Goal: Information Seeking & Learning: Learn about a topic

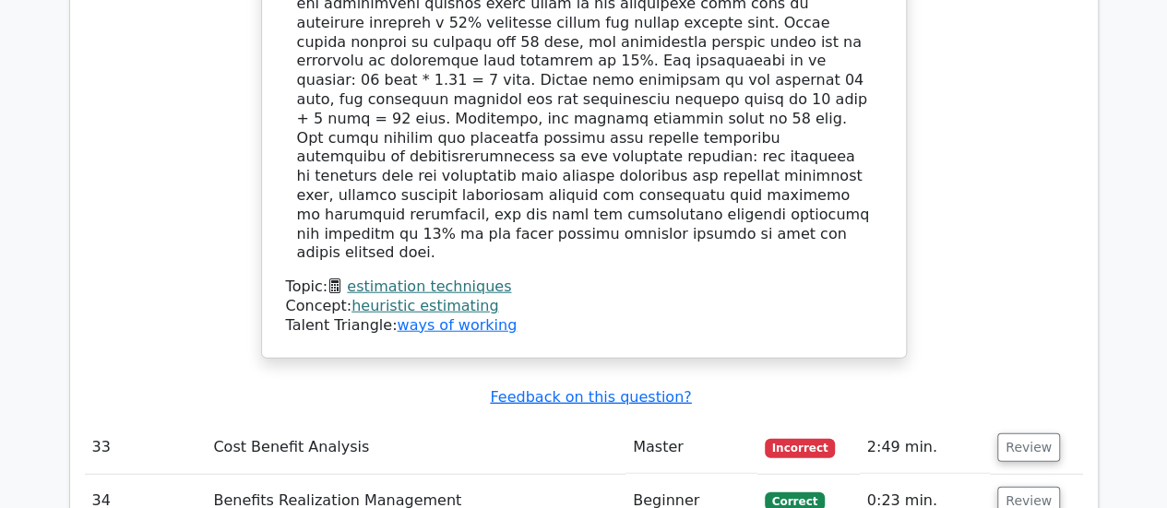
scroll to position [5729, 0]
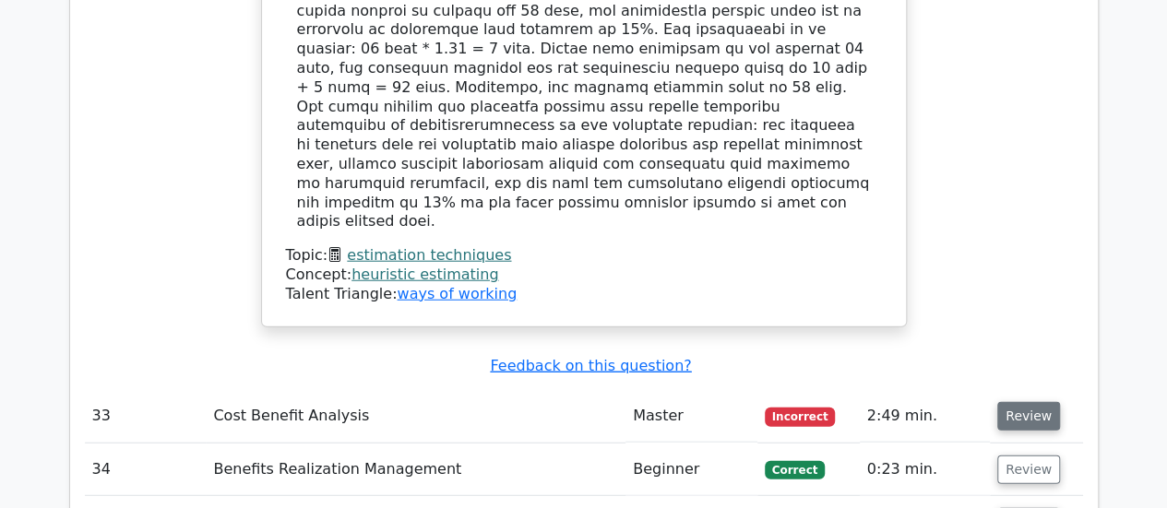
click at [1028, 402] on button "Review" at bounding box center [1028, 416] width 63 height 29
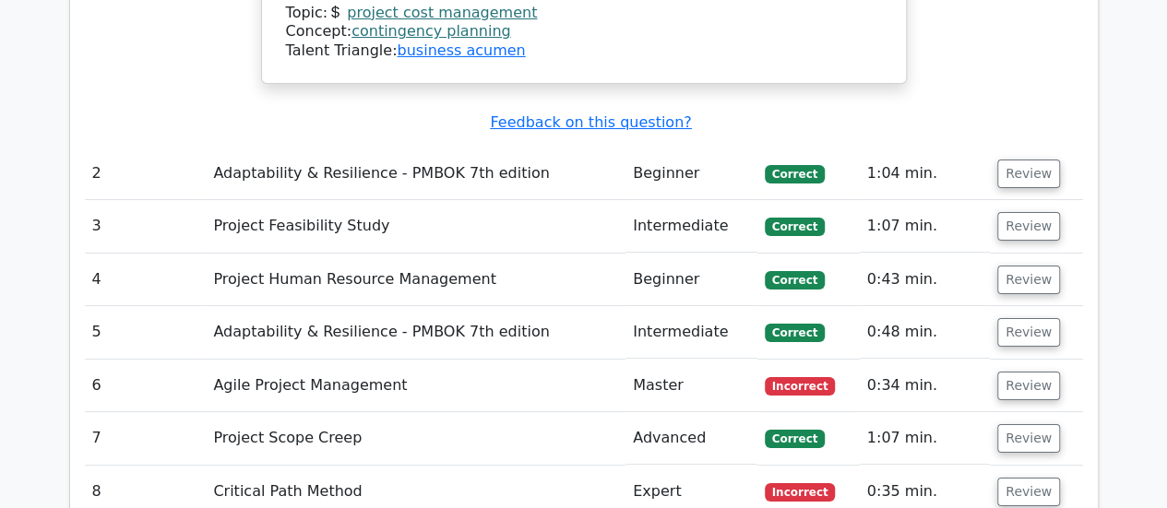
scroll to position [3441, 0]
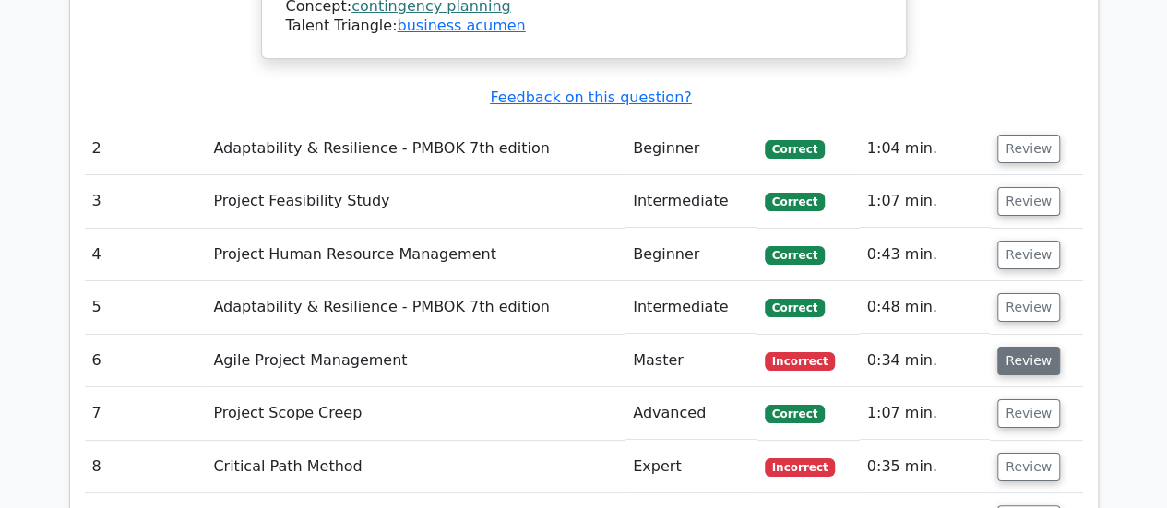
click at [1028, 347] on button "Review" at bounding box center [1028, 361] width 63 height 29
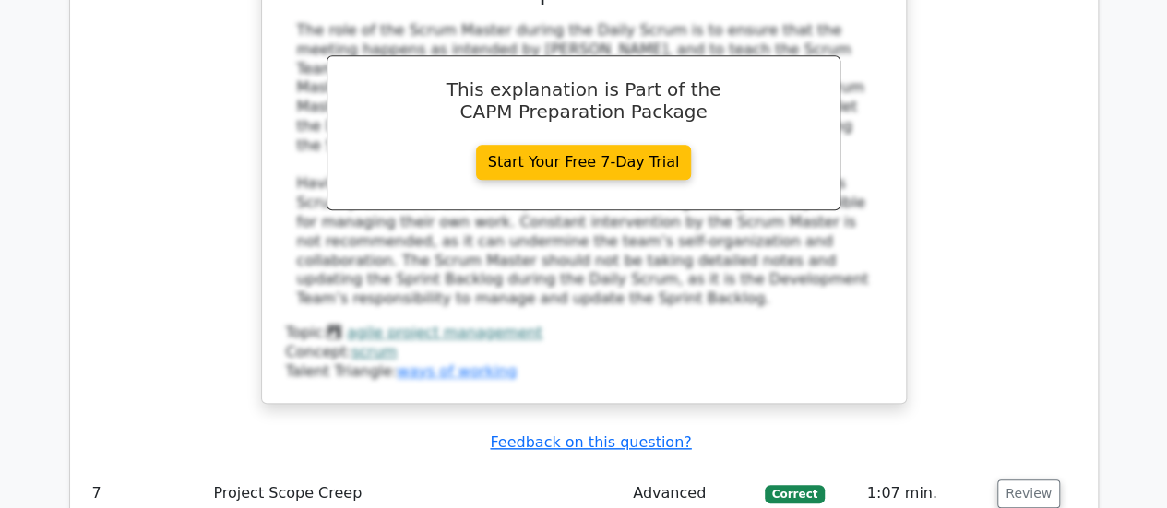
scroll to position [4265, 0]
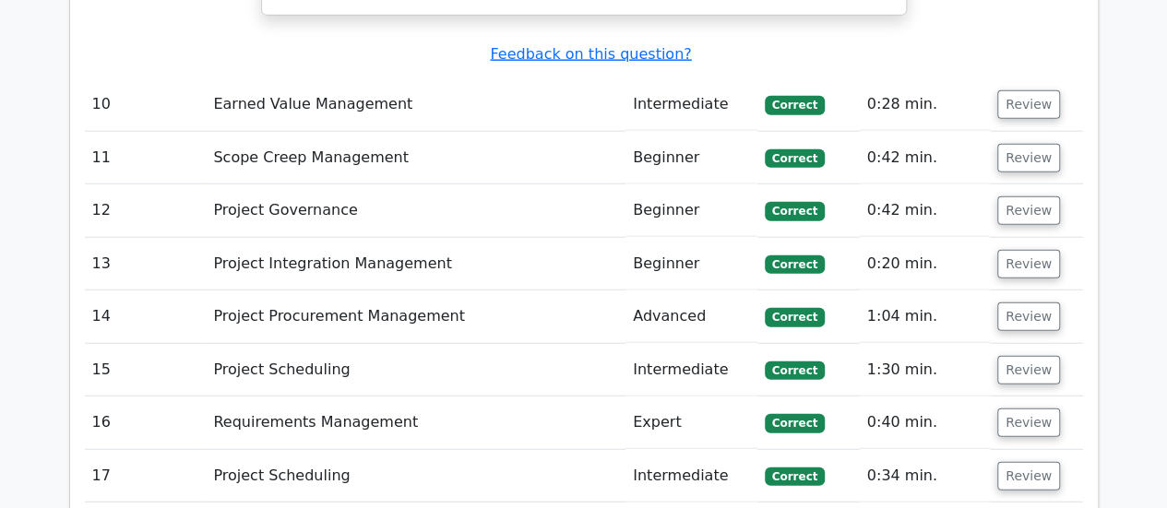
scroll to position [5697, 0]
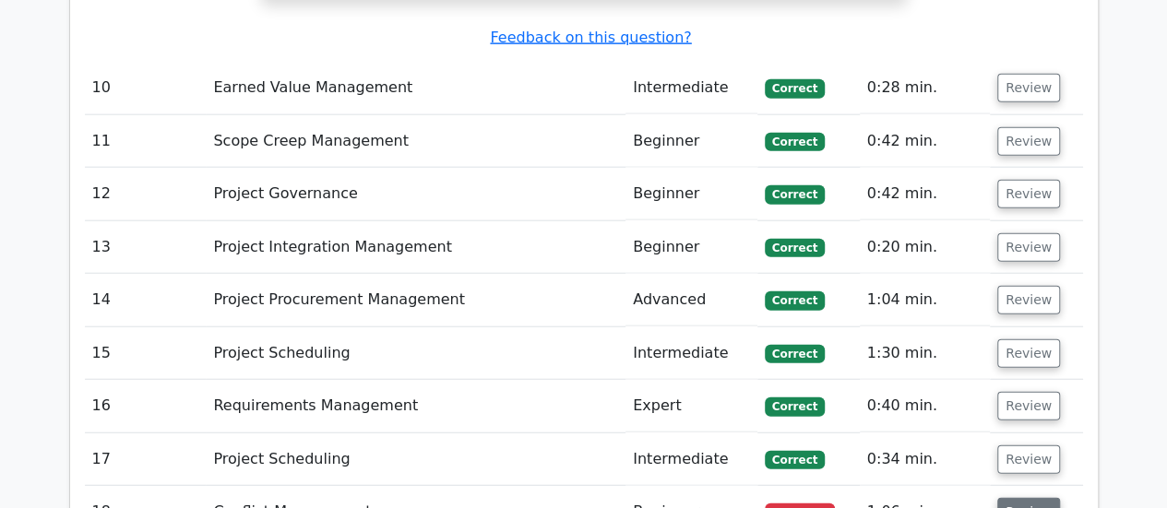
click at [1038, 498] on button "Review" at bounding box center [1028, 512] width 63 height 29
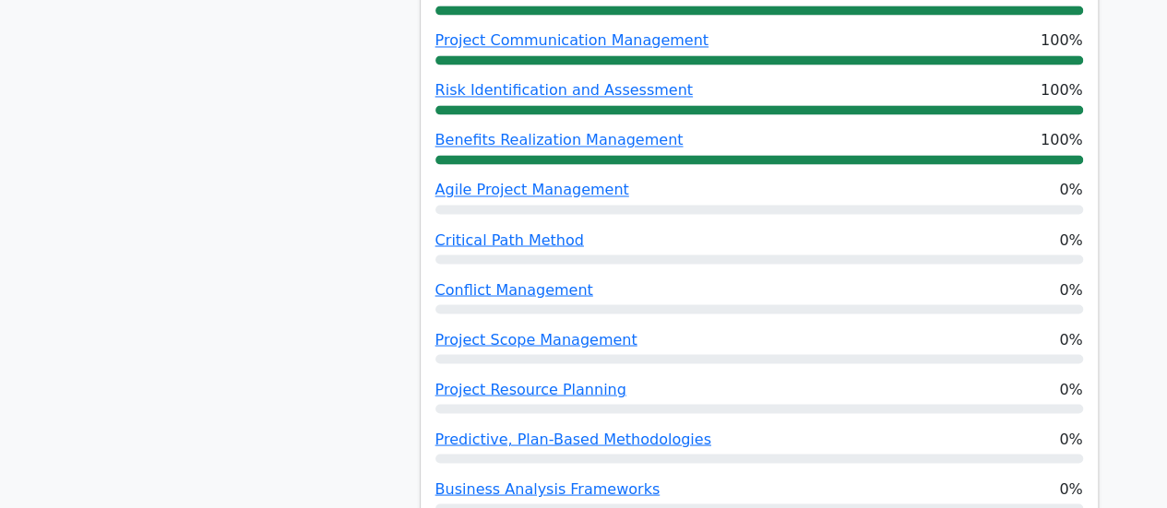
scroll to position [1532, 0]
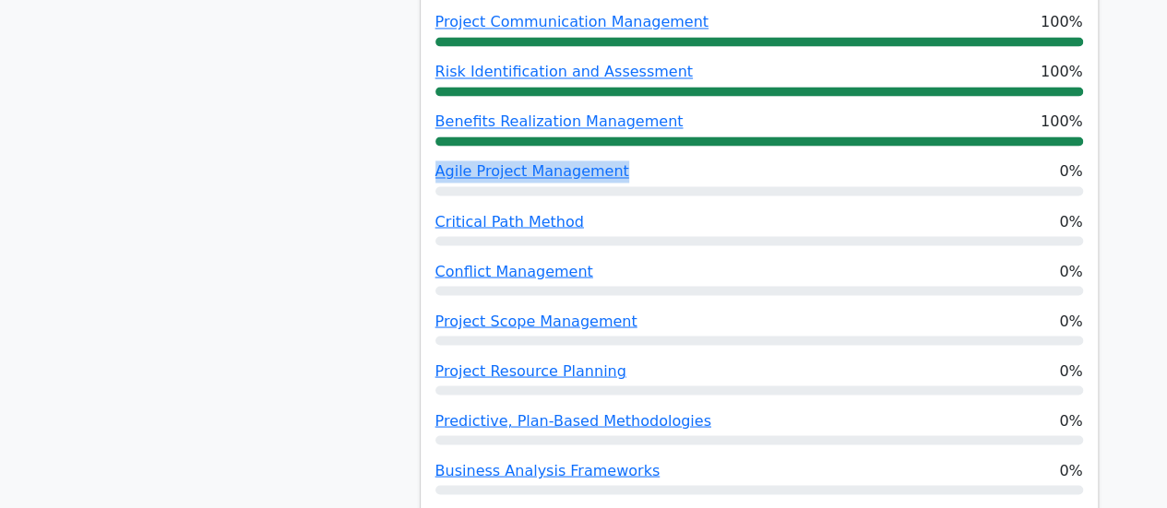
drag, startPoint x: 624, startPoint y: 82, endPoint x: 432, endPoint y: 87, distance: 192.8
drag, startPoint x: 362, startPoint y: 89, endPoint x: 456, endPoint y: 99, distance: 94.5
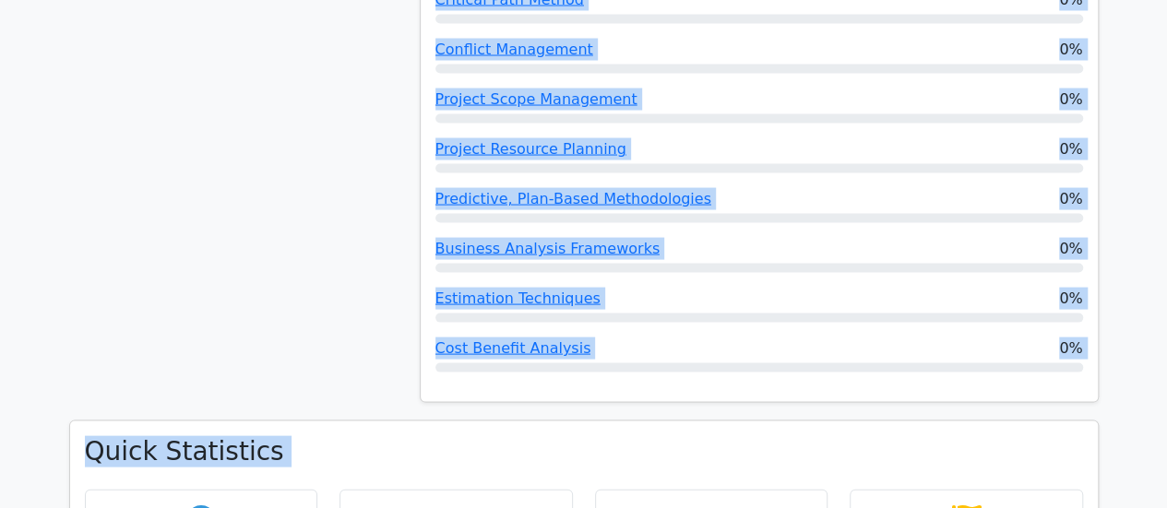
scroll to position [1824, 0]
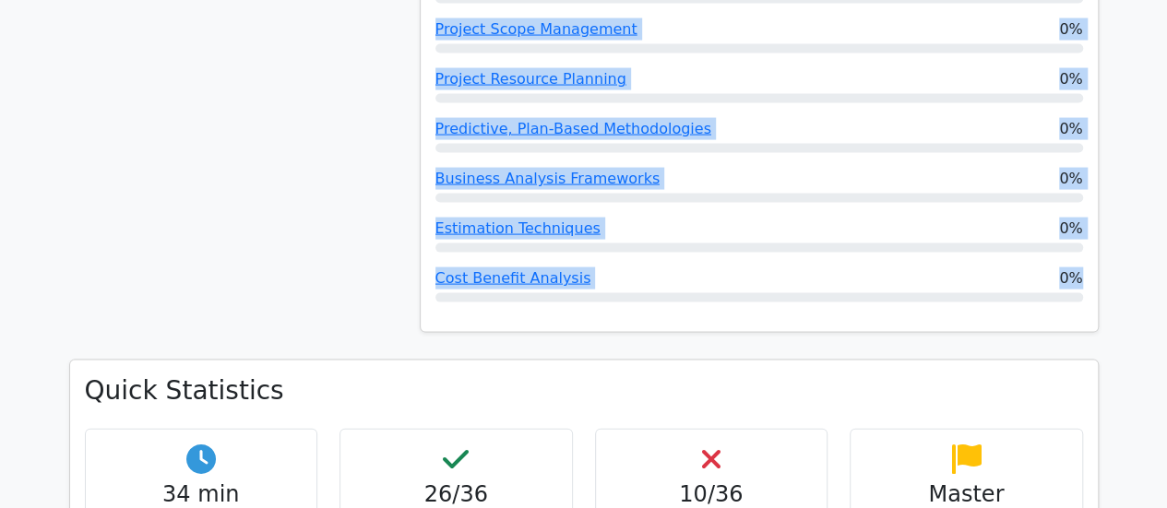
drag, startPoint x: 426, startPoint y: 79, endPoint x: 638, endPoint y: 201, distance: 244.6
copy div "Agile Project Management 0% Critical Path Method 0% Conflict Management 0% Proj…"
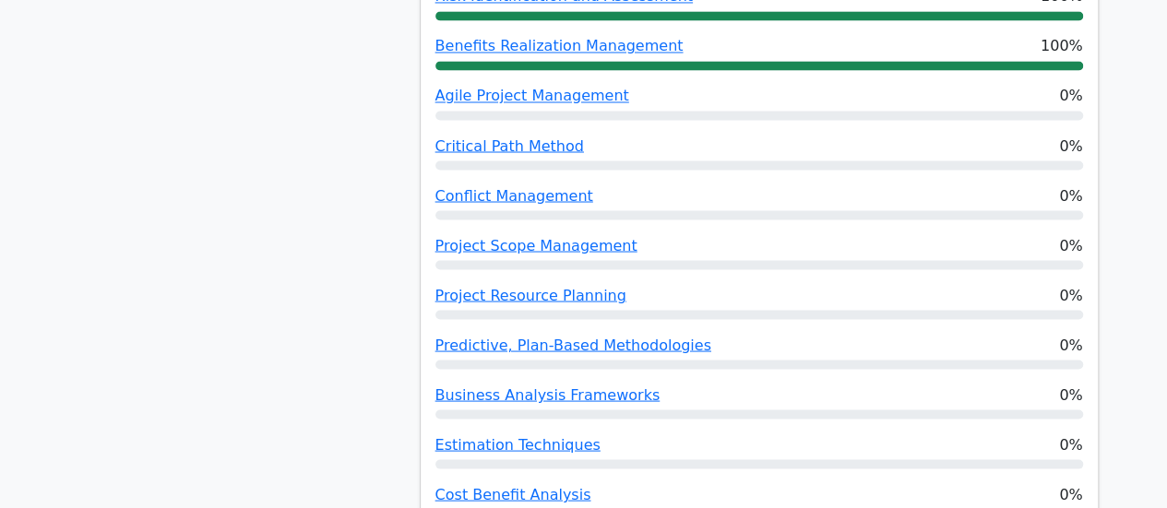
scroll to position [1531, 0]
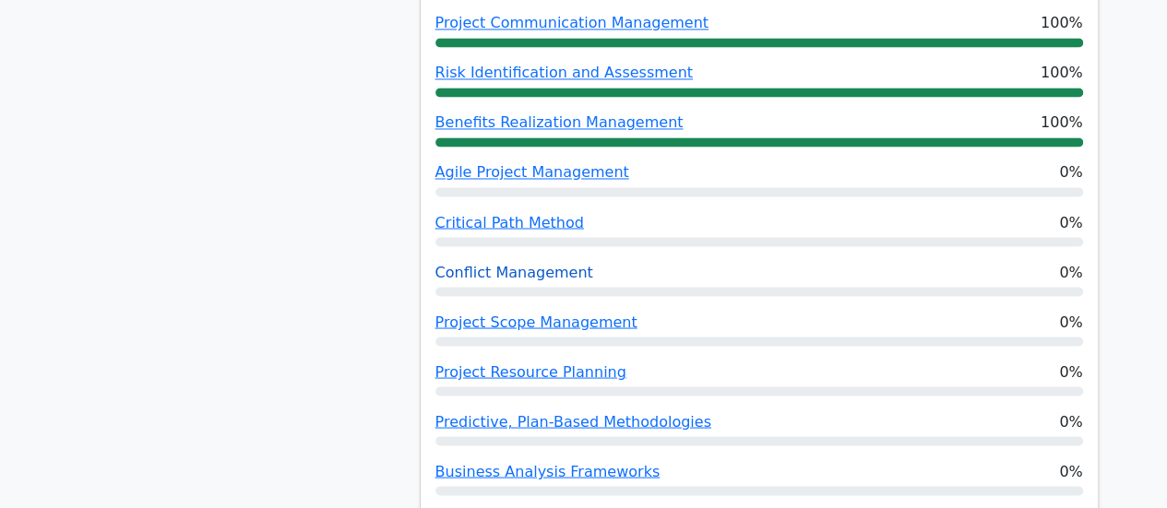
click at [474, 263] on link "Conflict Management" at bounding box center [514, 272] width 158 height 18
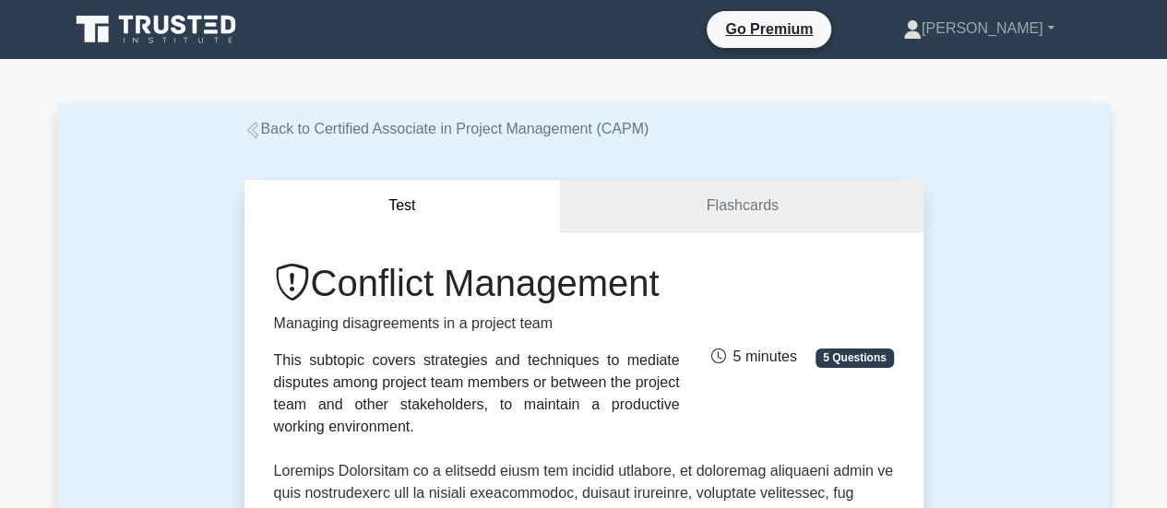
click at [778, 212] on link "Flashcards" at bounding box center [742, 206] width 362 height 53
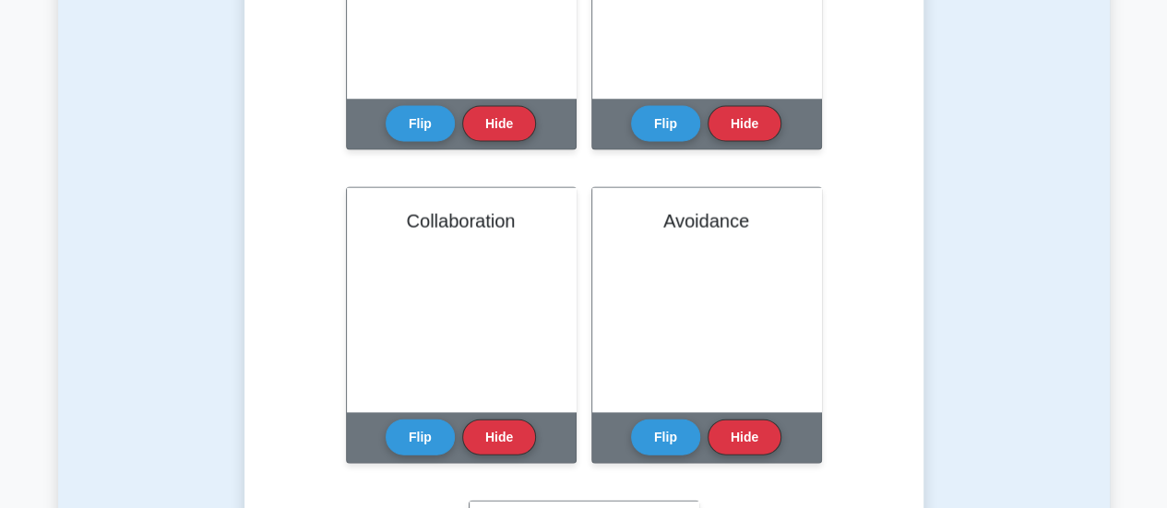
scroll to position [1860, 0]
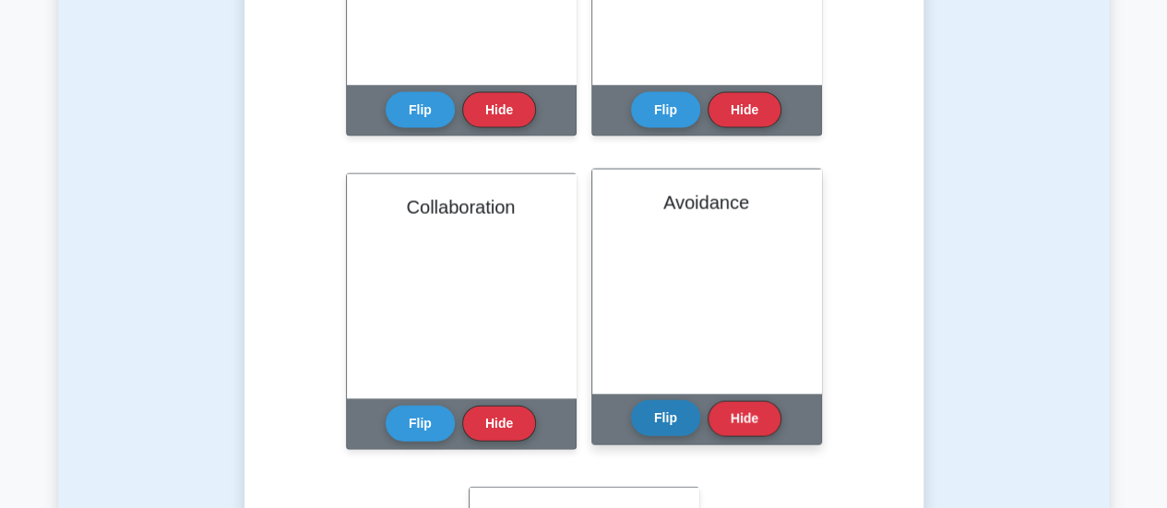
click at [684, 429] on button "Flip" at bounding box center [665, 418] width 69 height 36
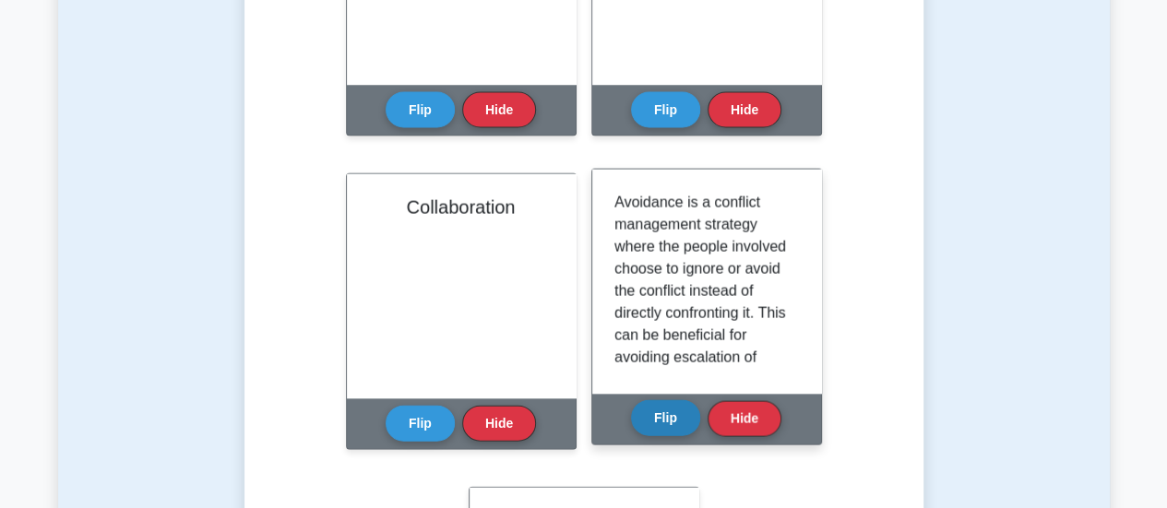
click at [683, 429] on button "Flip" at bounding box center [665, 418] width 69 height 36
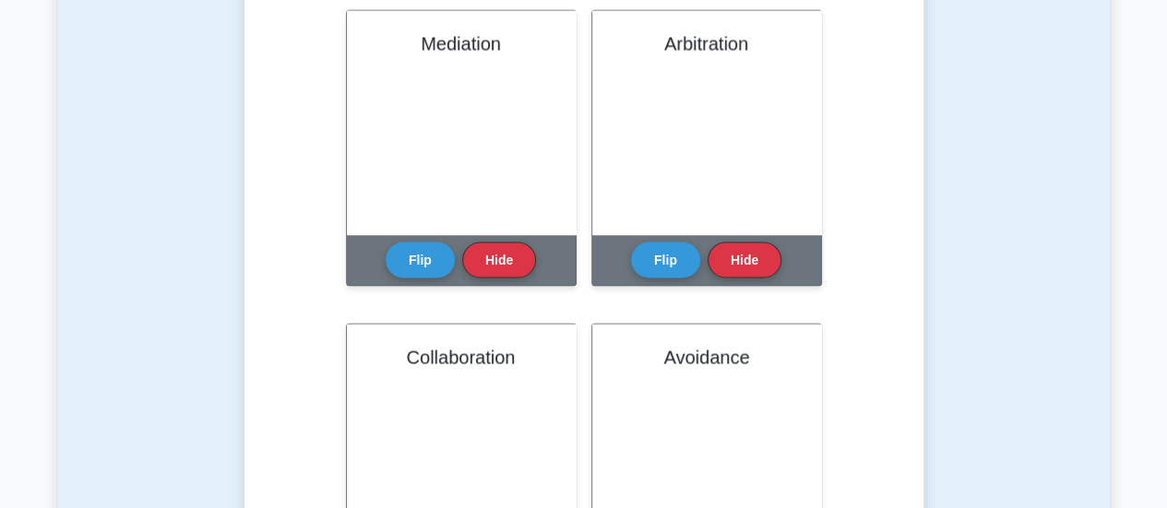
scroll to position [1647, 0]
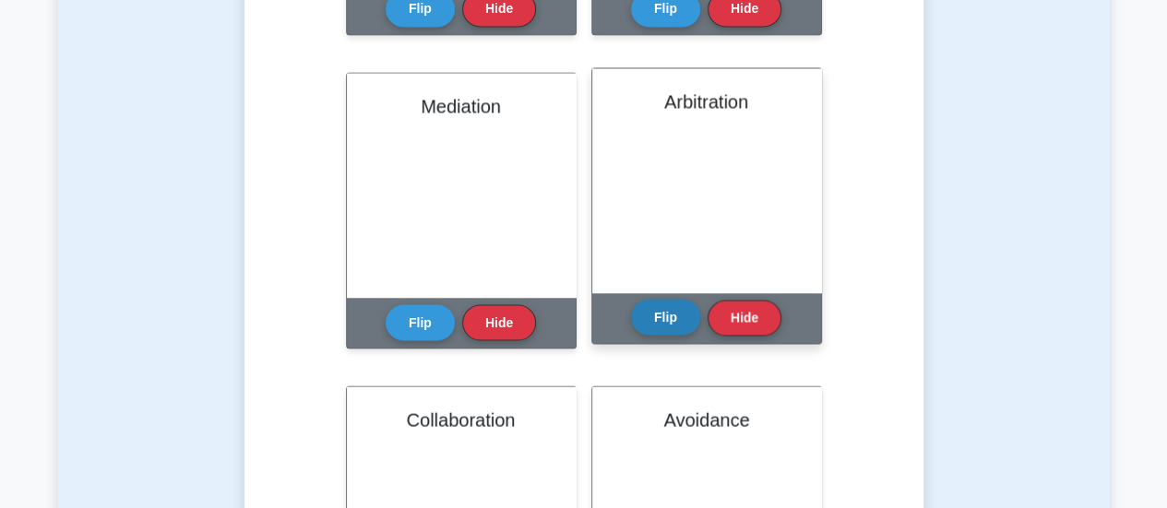
click at [664, 322] on button "Flip" at bounding box center [665, 317] width 69 height 36
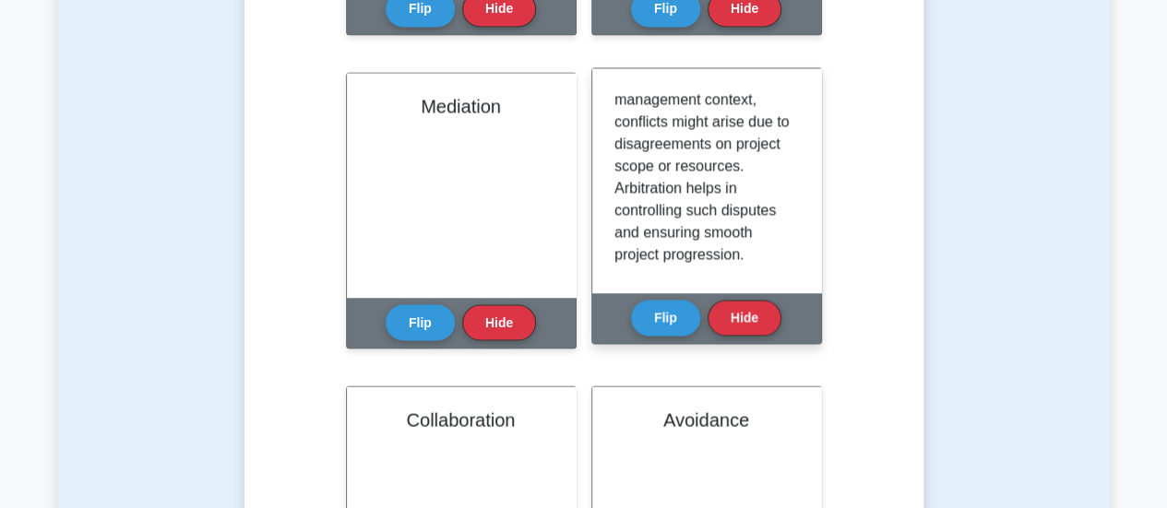
scroll to position [276, 0]
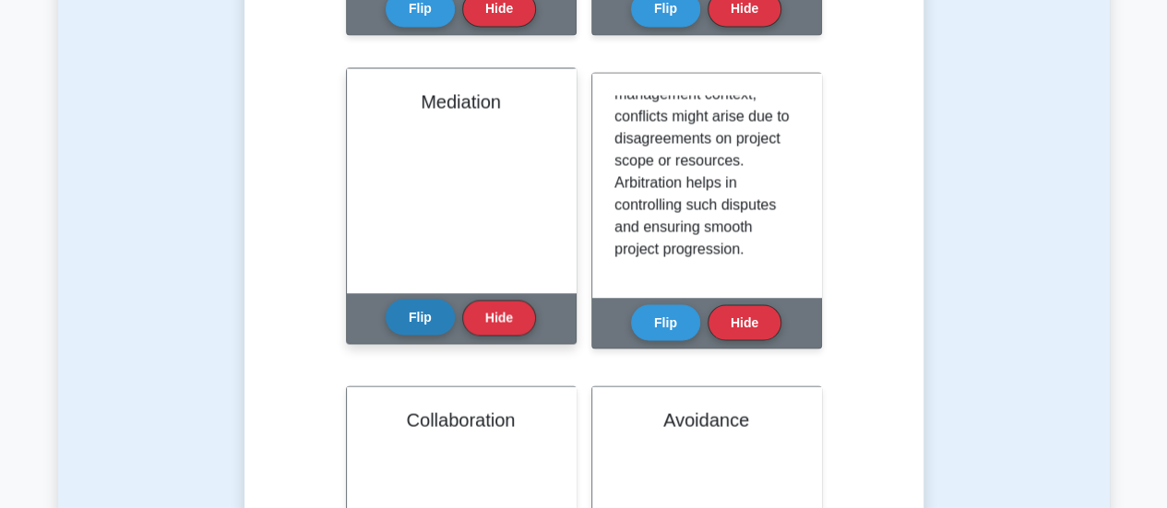
click at [428, 319] on button "Flip" at bounding box center [420, 317] width 69 height 36
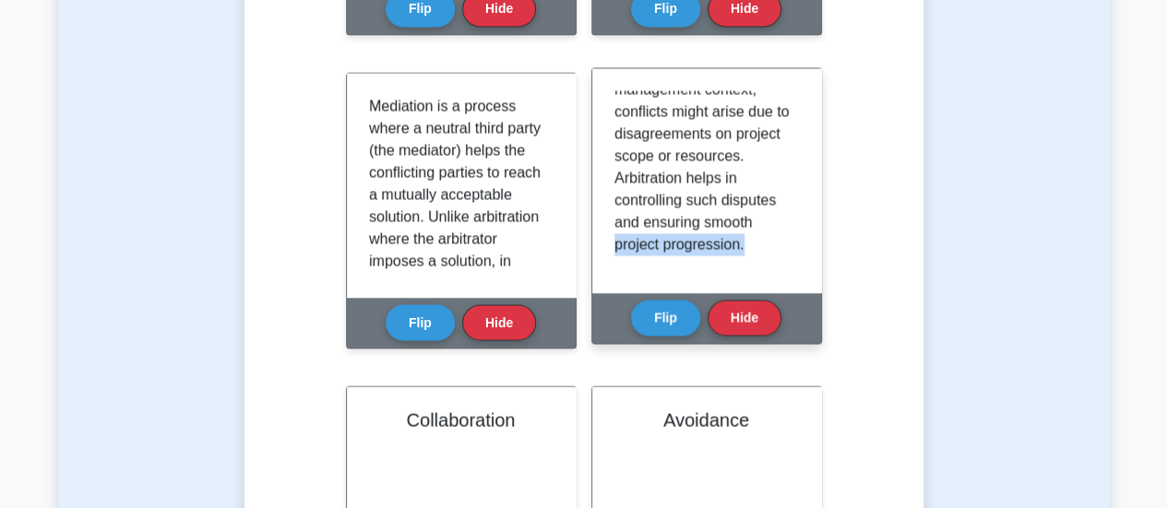
drag, startPoint x: 790, startPoint y: 251, endPoint x: 790, endPoint y: 231, distance: 20.3
click at [790, 231] on div "Arbitration is another conflict management measure that involves a neutral thir…" at bounding box center [706, 180] width 184 height 180
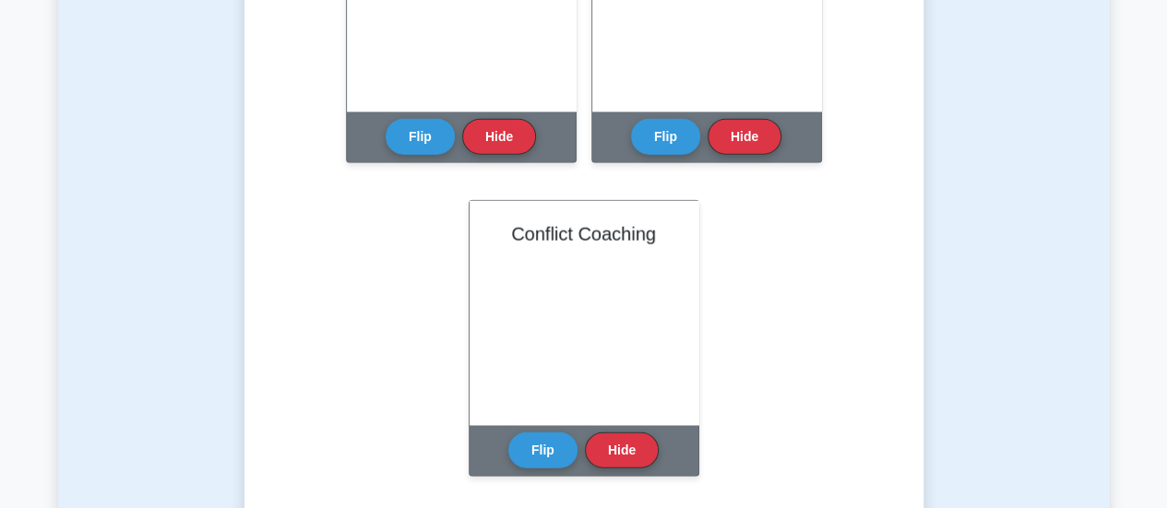
scroll to position [2161, 0]
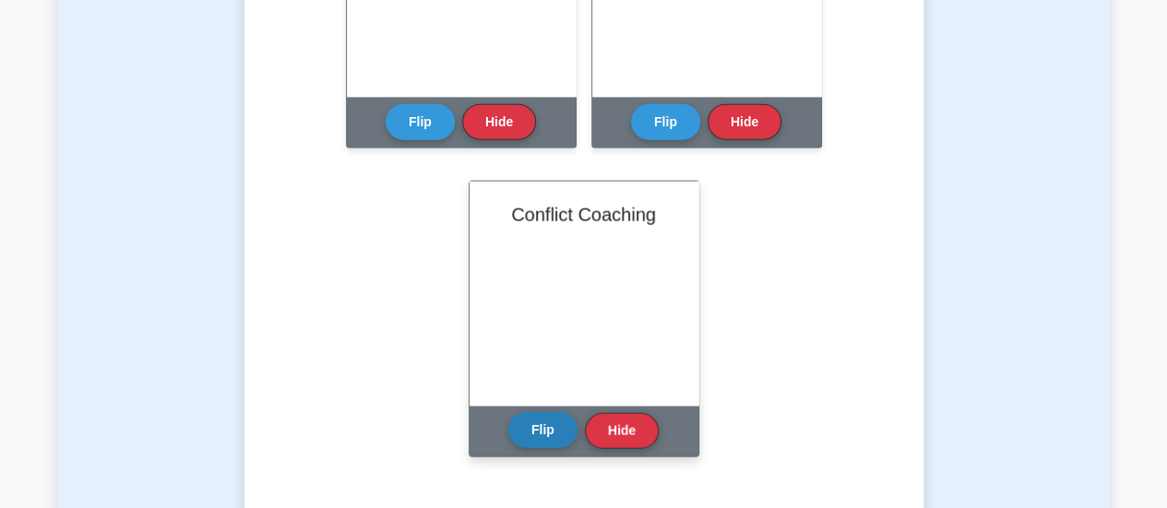
click at [535, 443] on button "Flip" at bounding box center [542, 430] width 69 height 36
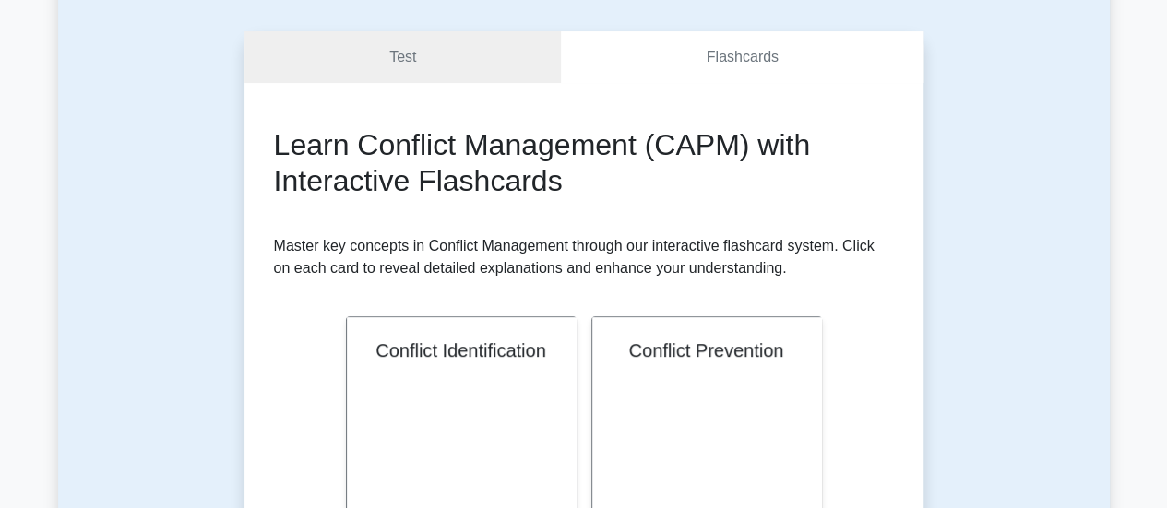
scroll to position [0, 0]
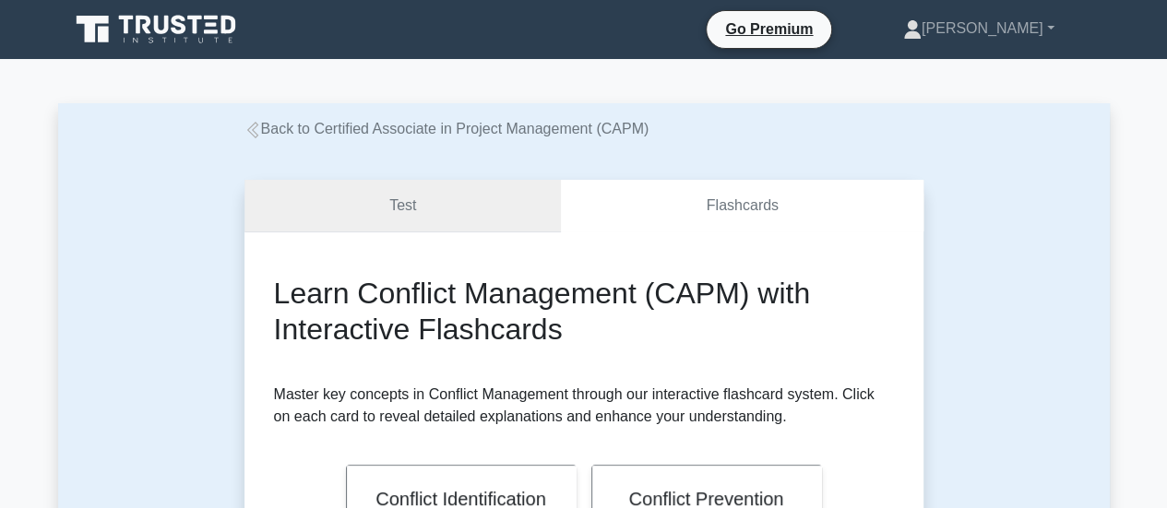
click at [413, 206] on link "Test" at bounding box center [402, 206] width 317 height 53
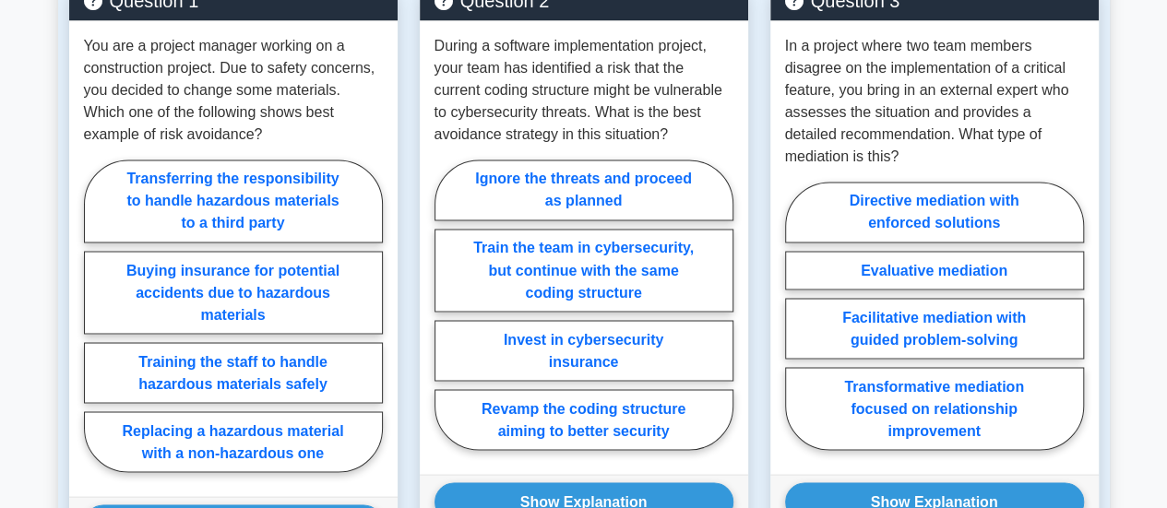
scroll to position [1489, 0]
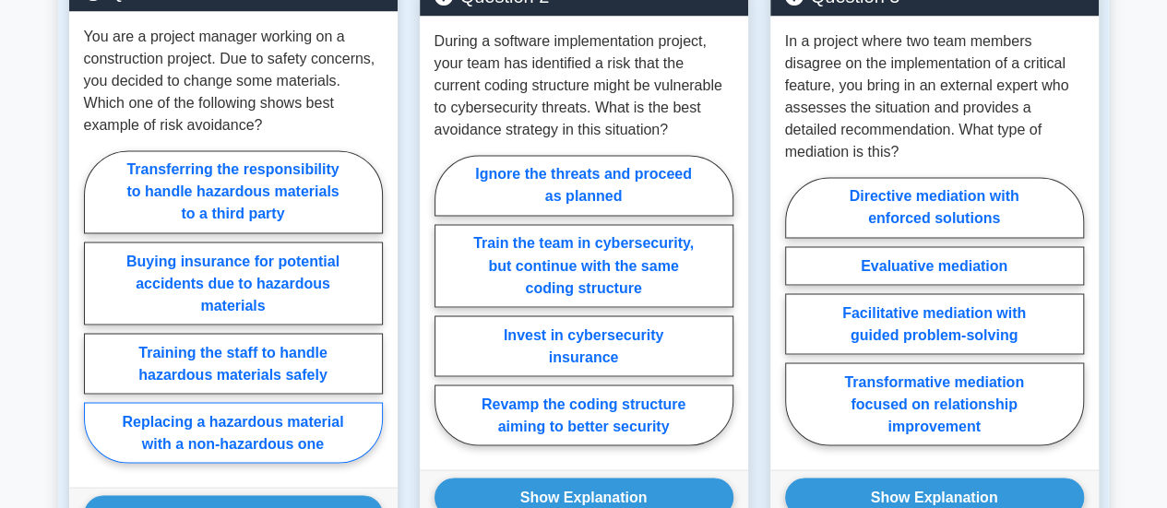
click at [231, 437] on label "Replacing a hazardous material with a non-hazardous one" at bounding box center [233, 432] width 299 height 61
click at [96, 318] on input "Replacing a hazardous material with a non-hazardous one" at bounding box center [90, 312] width 12 height 12
radio input "true"
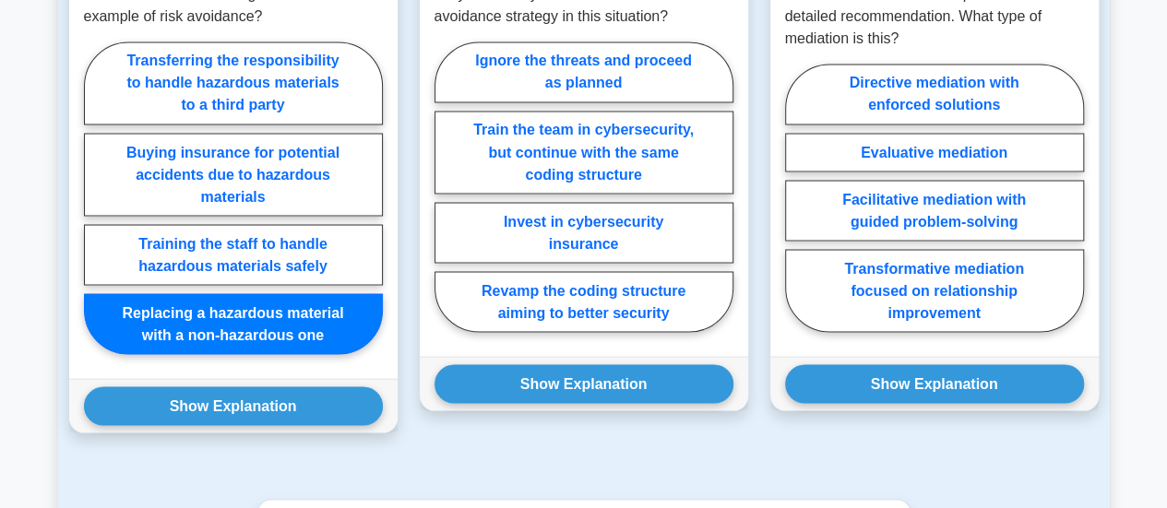
scroll to position [1491, 0]
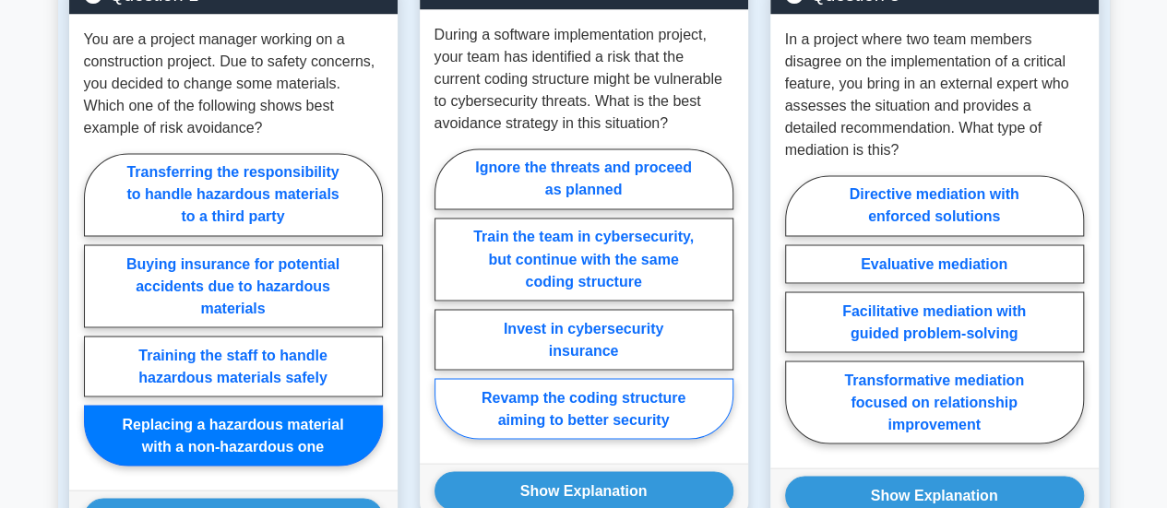
click at [656, 438] on label "Revamp the coding structure aiming to better security" at bounding box center [583, 408] width 299 height 61
click at [446, 305] on input "Revamp the coding structure aiming to better security" at bounding box center [440, 299] width 12 height 12
radio input "true"
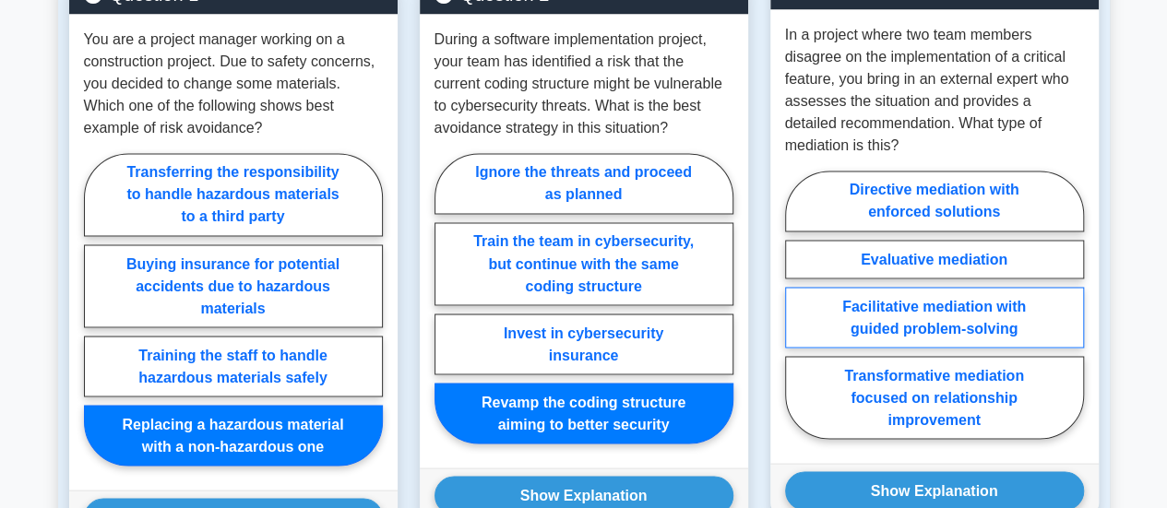
click at [996, 326] on label "Facilitative mediation with guided problem-solving" at bounding box center [934, 317] width 299 height 61
click at [797, 316] on input "Facilitative mediation with guided problem-solving" at bounding box center [791, 310] width 12 height 12
radio input "true"
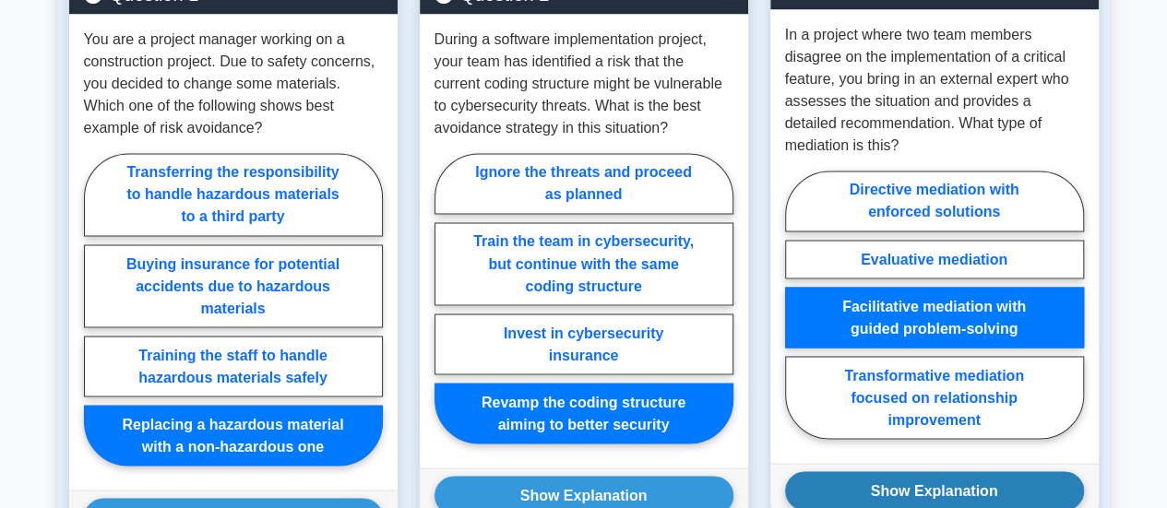
click at [917, 497] on button "Show Explanation" at bounding box center [934, 490] width 299 height 39
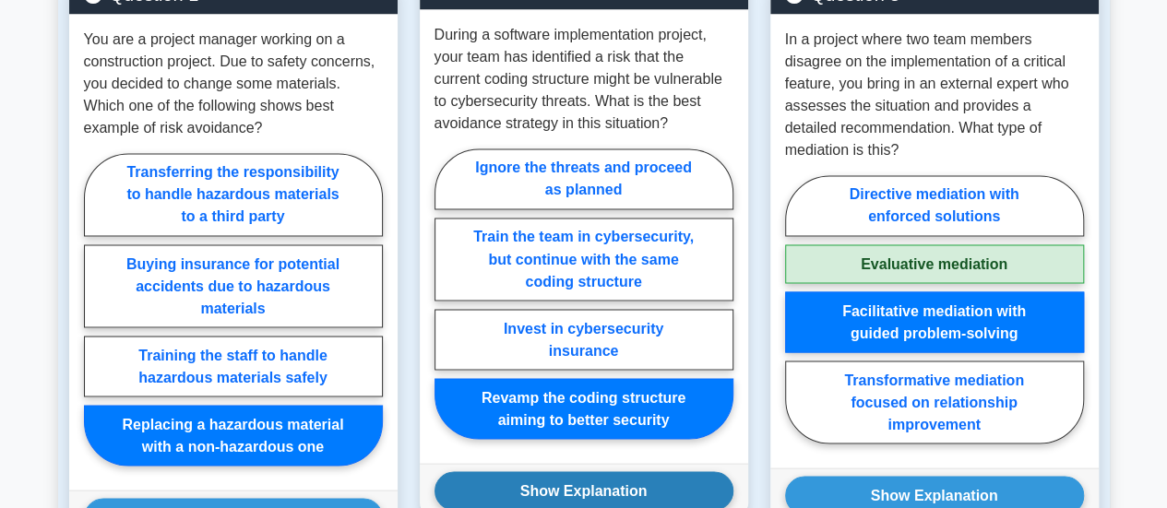
click at [655, 495] on button "Show Explanation" at bounding box center [583, 490] width 299 height 39
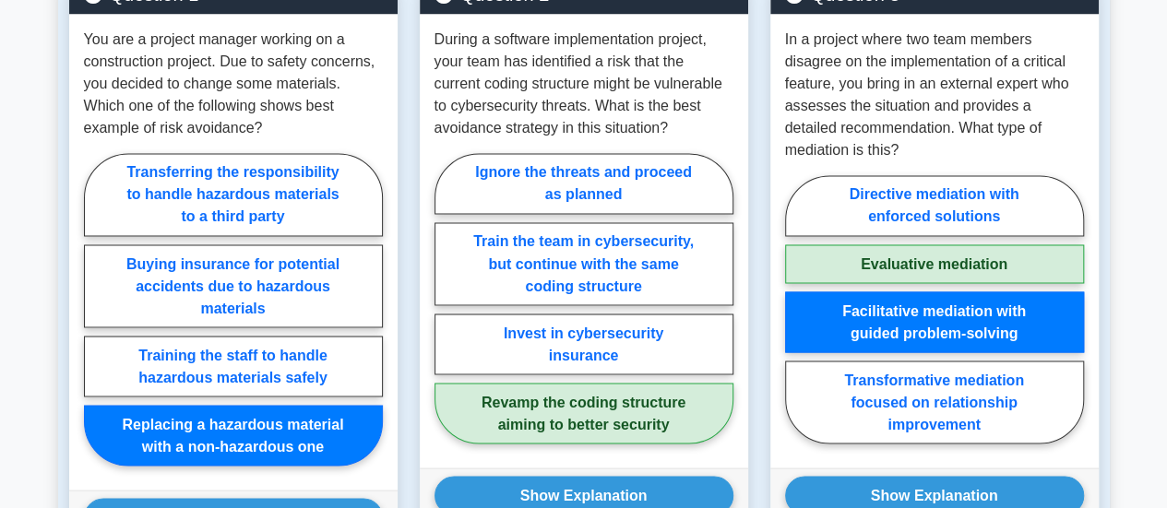
scroll to position [1714, 0]
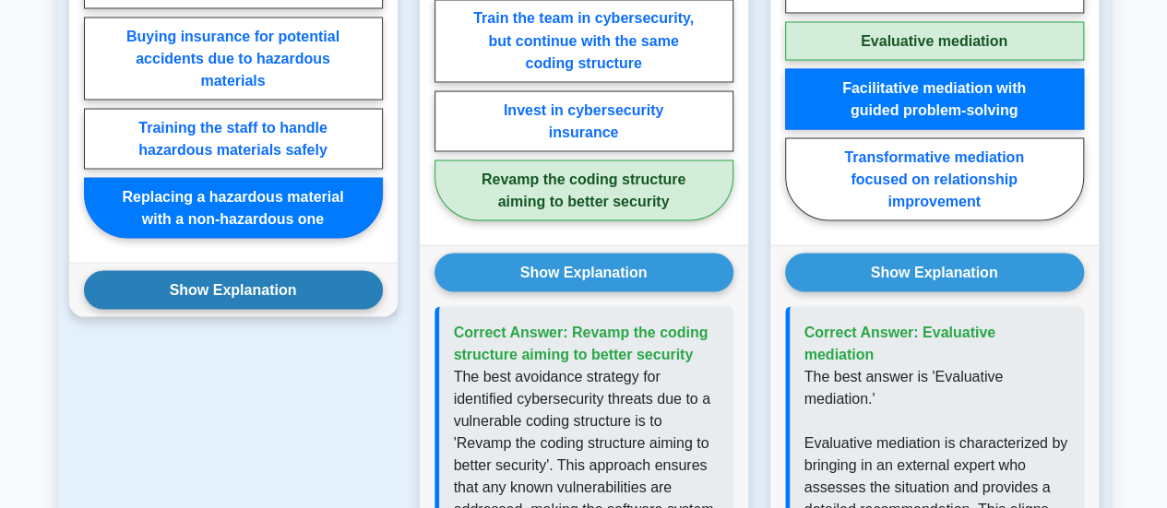
click at [272, 297] on button "Show Explanation" at bounding box center [233, 289] width 299 height 39
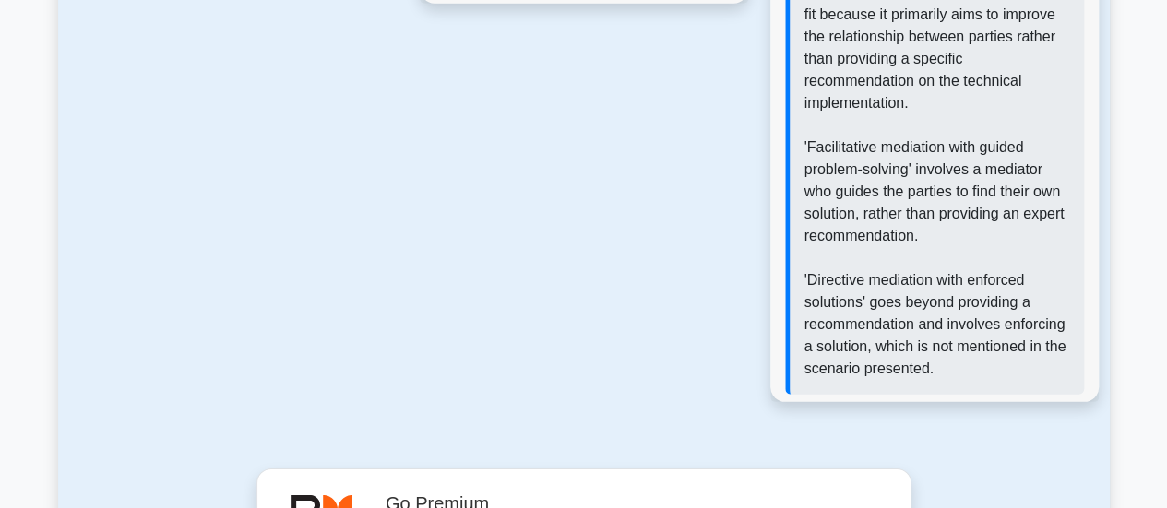
scroll to position [3570, 0]
